Goal: Task Accomplishment & Management: Complete application form

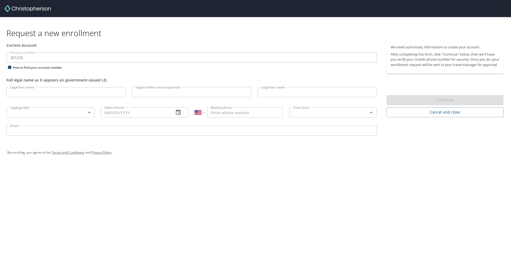
select select "US"
click at [88, 91] on input "Legal first name" at bounding box center [65, 92] width 119 height 10
type input "Crystal"
type input "MeAnn"
type input "[PERSON_NAME]"
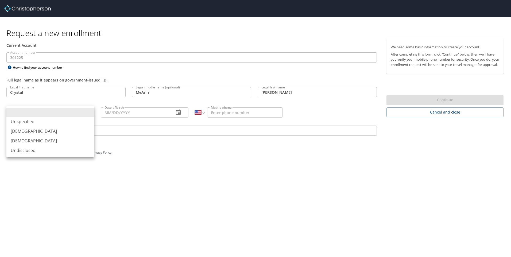
click at [87, 114] on body "Request a new enrollment Current Account Account number 301225 Account number H…" at bounding box center [255, 128] width 511 height 257
click at [57, 141] on li "[DEMOGRAPHIC_DATA]" at bounding box center [50, 141] width 88 height 10
type input "[DEMOGRAPHIC_DATA]"
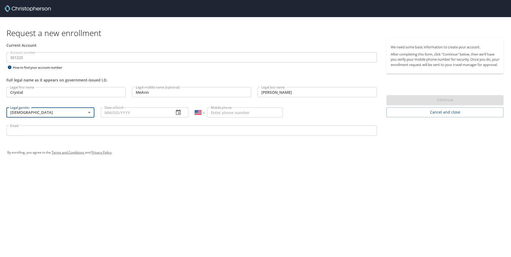
drag, startPoint x: 126, startPoint y: 112, endPoint x: 136, endPoint y: 110, distance: 9.9
click at [127, 112] on input "Date of birth" at bounding box center [135, 112] width 69 height 10
type input "[DATE]"
click at [219, 112] on input "Mobile phone" at bounding box center [245, 112] width 76 height 10
type input "[PHONE_NUMBER]"
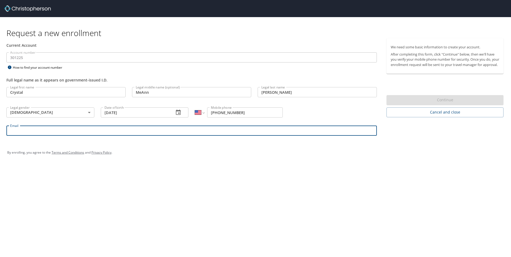
click at [219, 132] on input "Email" at bounding box center [191, 131] width 370 height 10
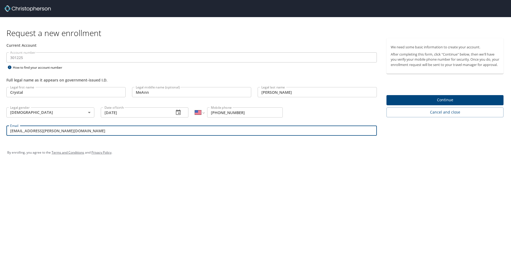
type input "[EMAIL_ADDRESS][PERSON_NAME][DOMAIN_NAME]"
click at [455, 103] on span "Continue" at bounding box center [445, 100] width 108 height 7
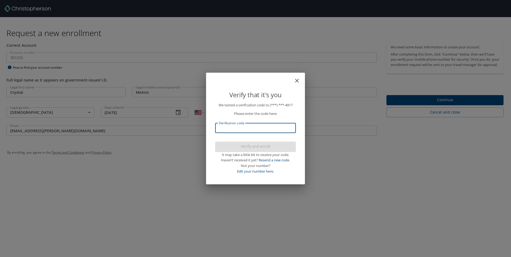
click at [275, 126] on input "Verification code" at bounding box center [255, 128] width 81 height 10
type input "126797"
click at [274, 148] on span "Verify and enroll" at bounding box center [255, 146] width 72 height 7
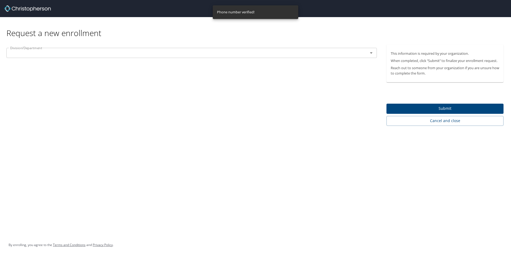
click at [369, 53] on icon "Open" at bounding box center [371, 53] width 6 height 6
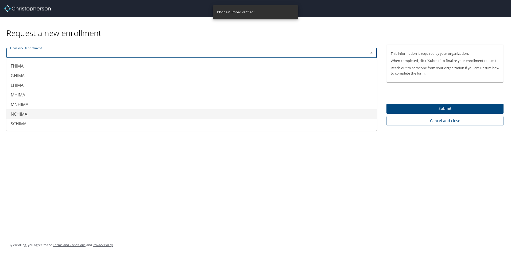
click at [126, 111] on li "NCHIMA" at bounding box center [191, 114] width 370 height 10
type input "NCHIMA"
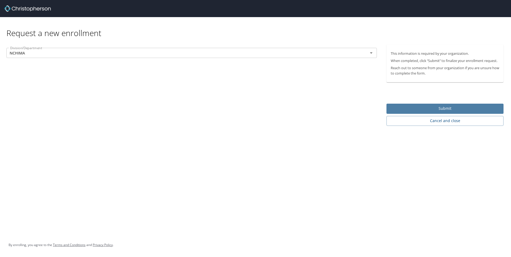
click at [429, 106] on span "Submit" at bounding box center [445, 108] width 108 height 7
